Goal: Information Seeking & Learning: Learn about a topic

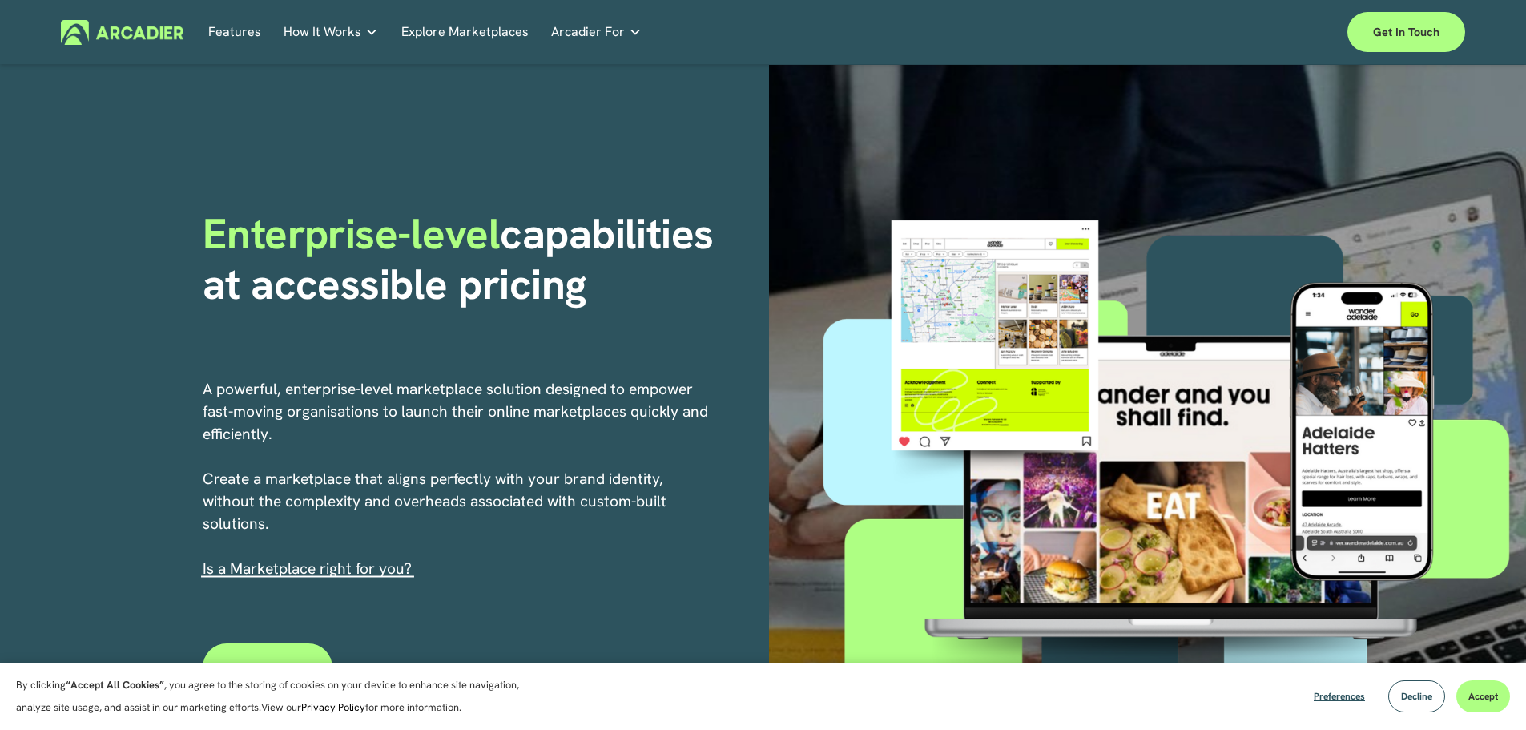
click at [0, 0] on div "About Us Building the world’s most powerful enterprise digital marketplace." at bounding box center [0, 0] width 0 height 0
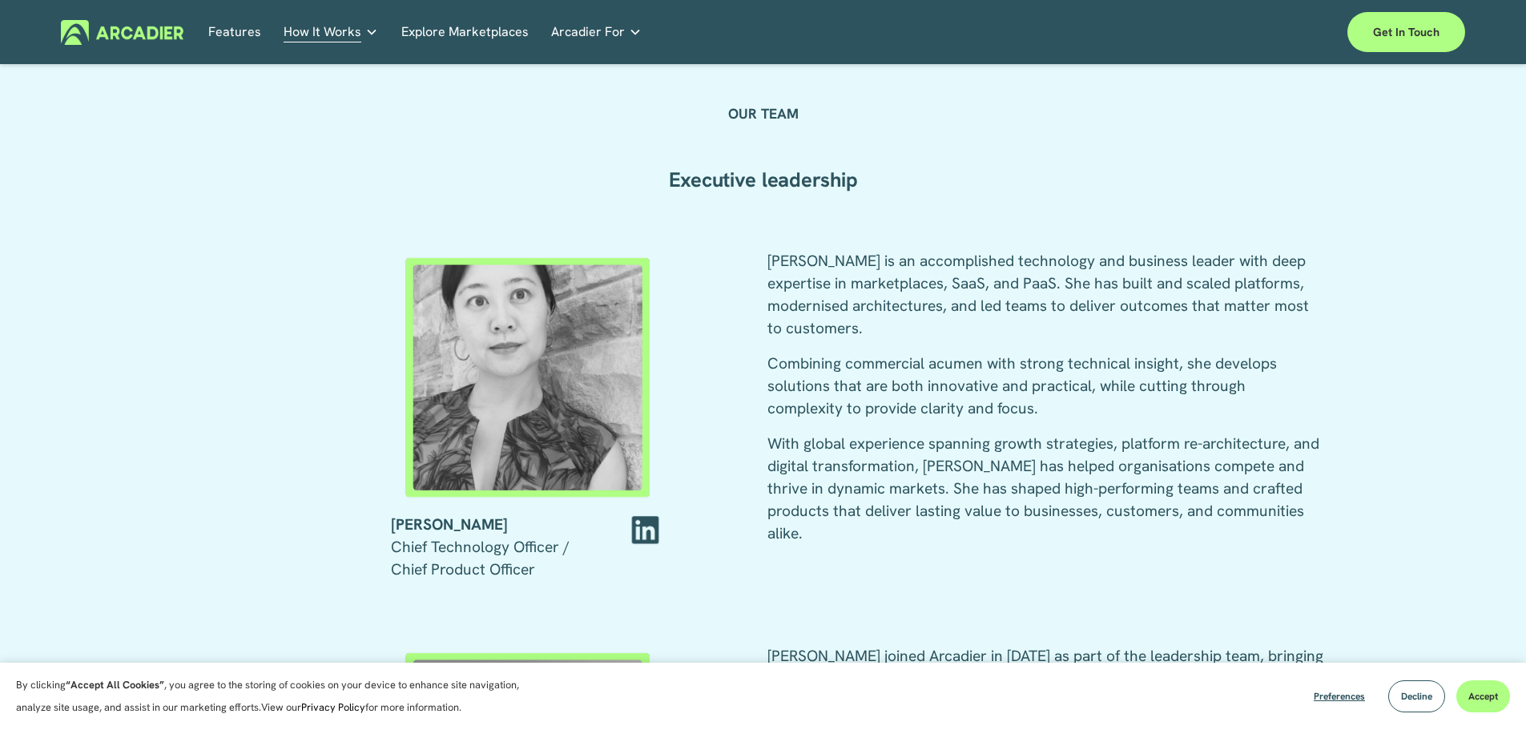
scroll to position [2137, 0]
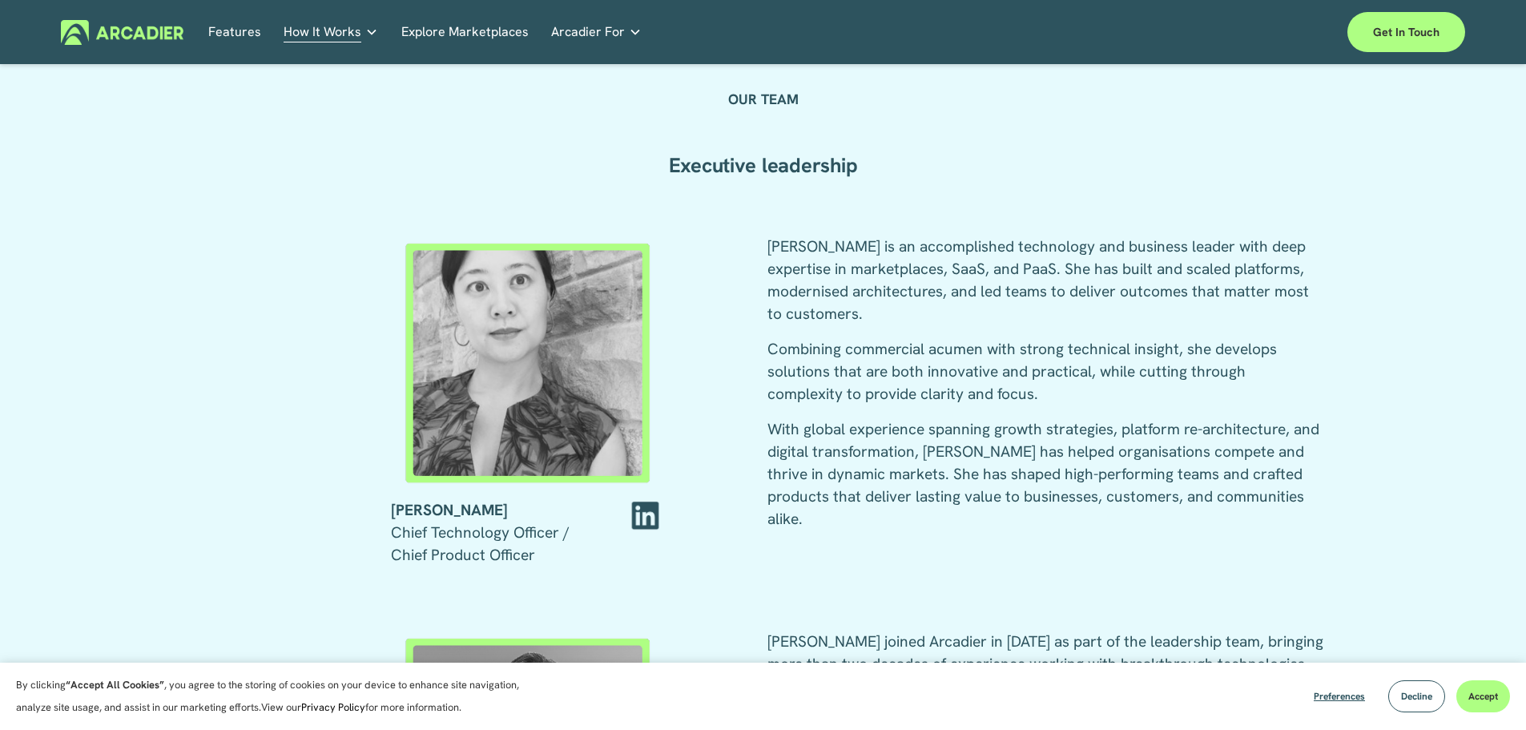
click at [904, 329] on div "[PERSON_NAME] is an accomplished technology and business leader with deep exper…" at bounding box center [1046, 383] width 556 height 295
drag, startPoint x: 730, startPoint y: 244, endPoint x: 704, endPoint y: 195, distance: 55.9
click at [727, 240] on div "OUR TEAM Executive leadership [PERSON_NAME] Chief Technology Officer / Chief Pr…" at bounding box center [763, 560] width 1526 height 979
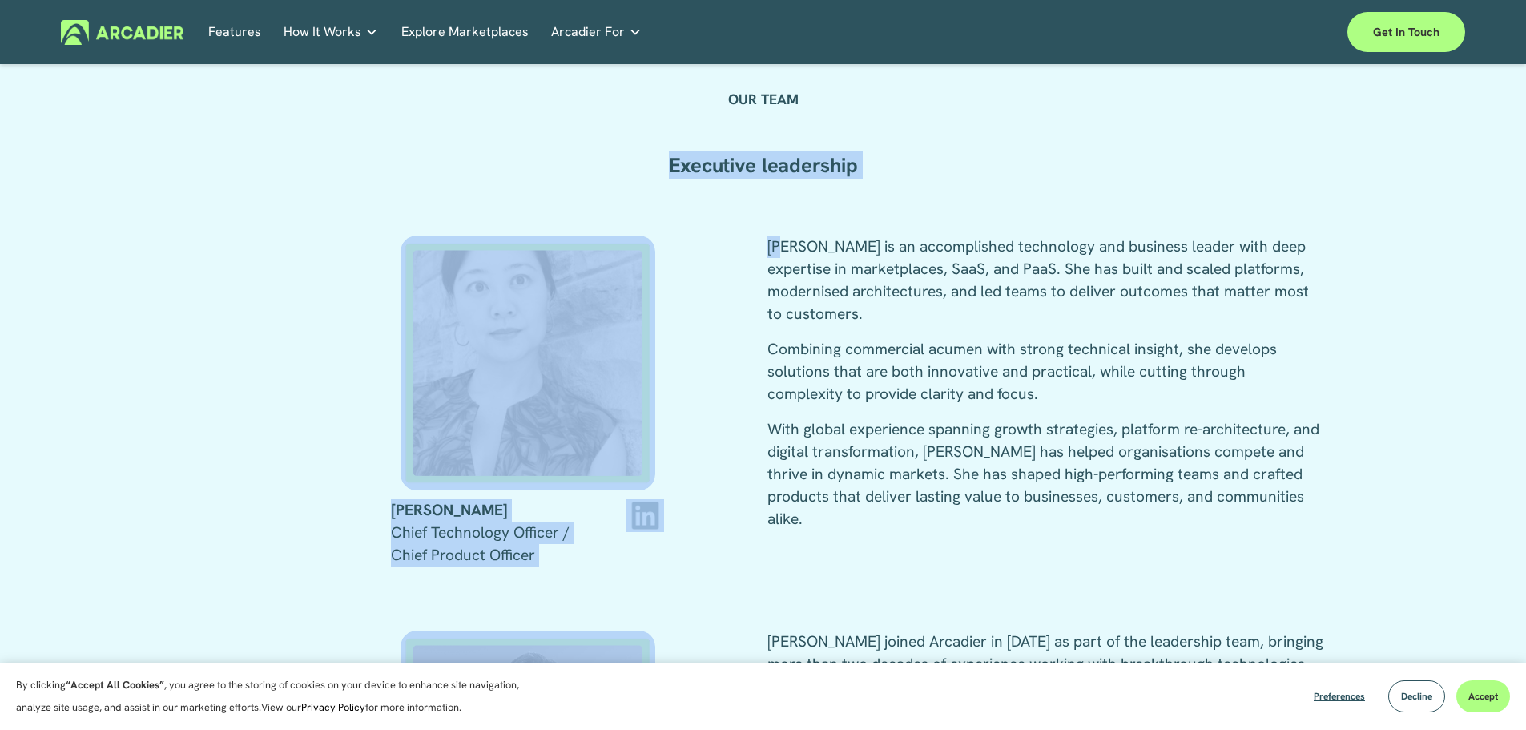
drag, startPoint x: 664, startPoint y: 169, endPoint x: 812, endPoint y: 264, distance: 175.1
click at [785, 240] on div "OUR TEAM Executive leadership [PERSON_NAME] Chief Technology Officer / Chief Pr…" at bounding box center [763, 560] width 1526 height 979
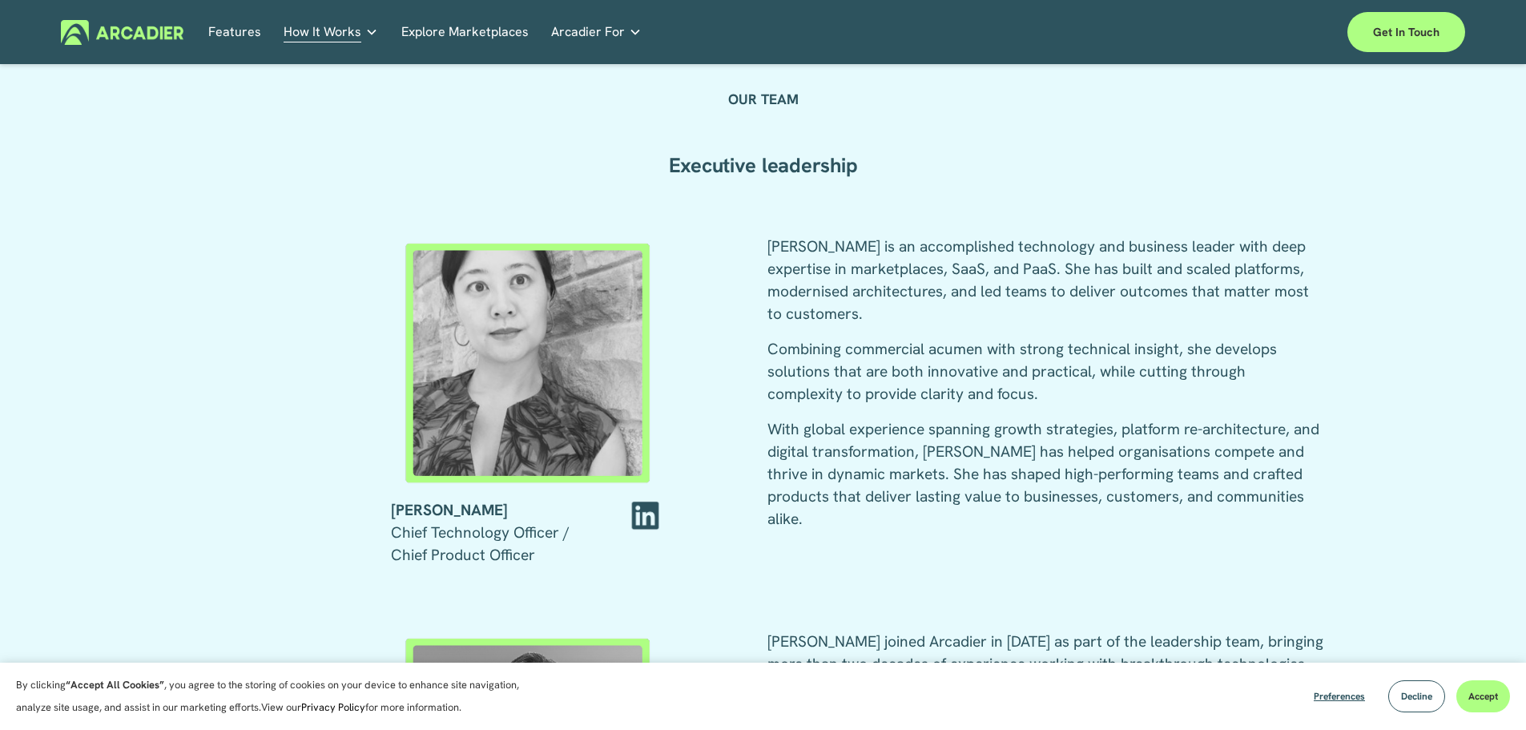
click at [804, 332] on div "[PERSON_NAME] is an accomplished technology and business leader with deep exper…" at bounding box center [1046, 383] width 556 height 295
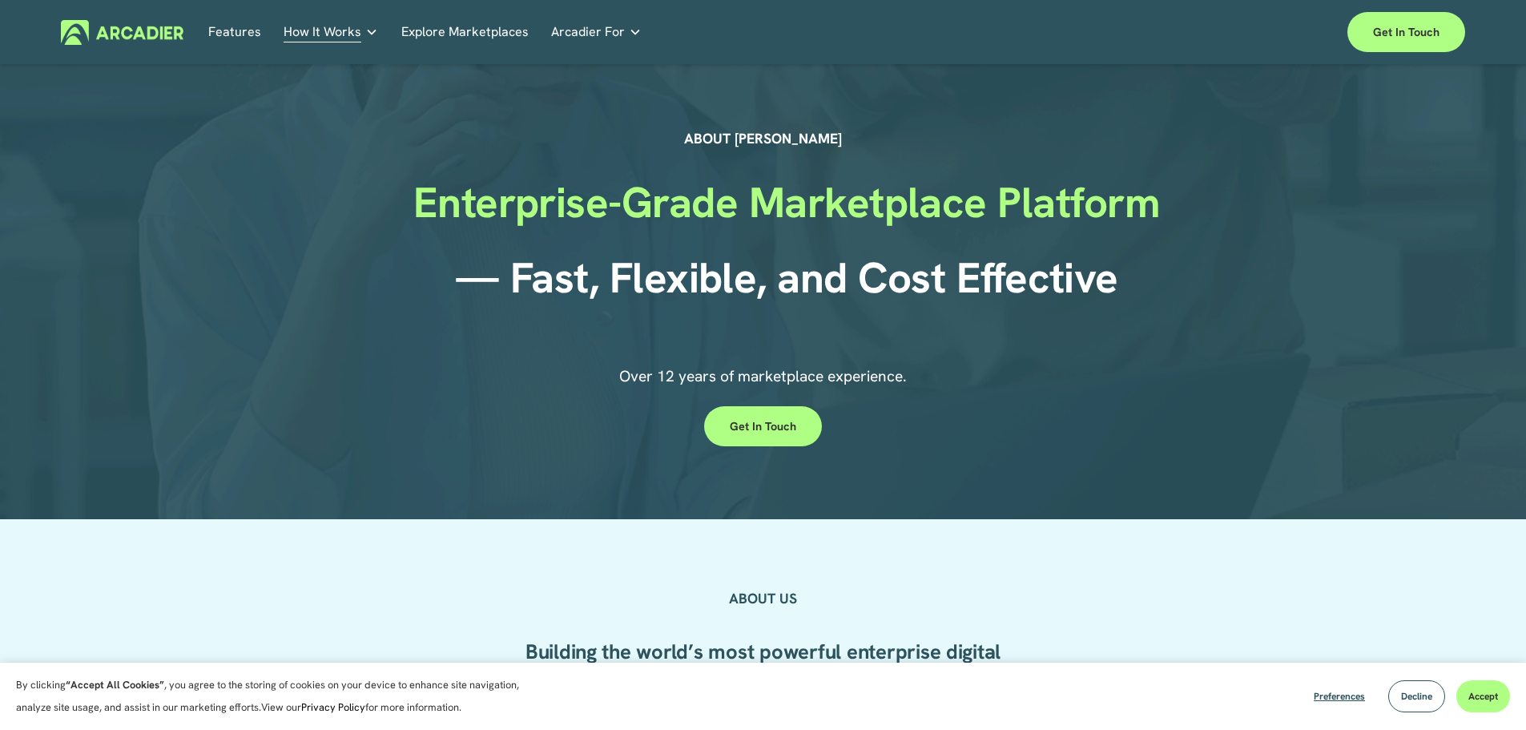
scroll to position [0, 0]
